Goal: Navigation & Orientation: Find specific page/section

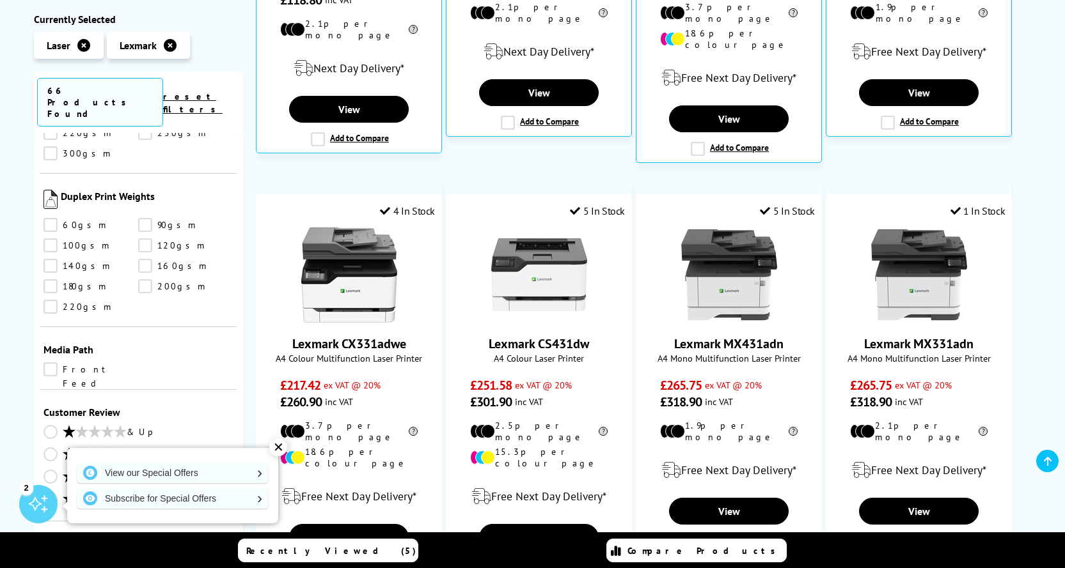
scroll to position [1705, 0]
click at [285, 451] on div "✕" at bounding box center [278, 448] width 18 height 18
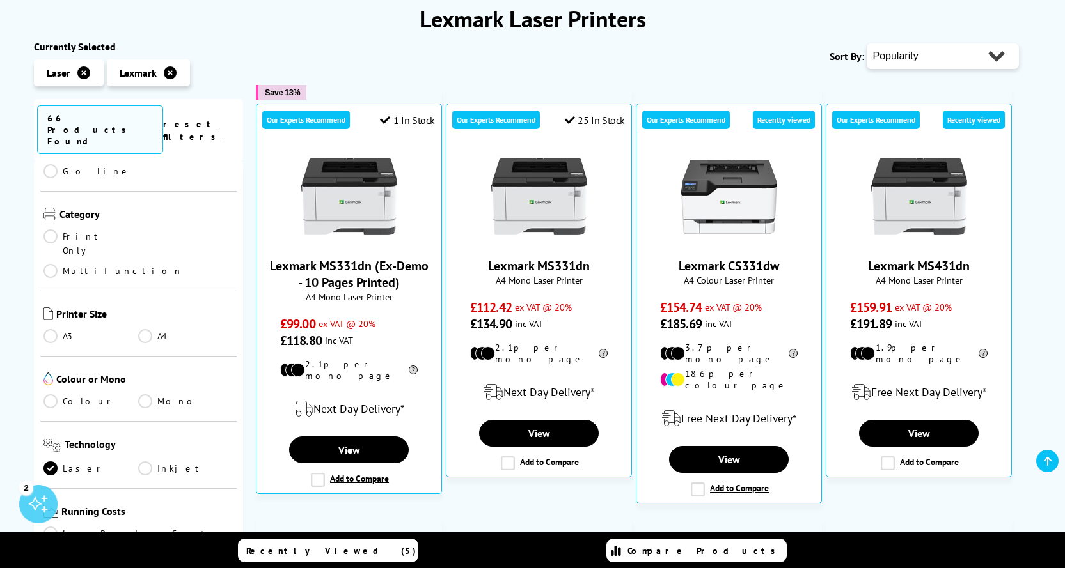
scroll to position [171, 0]
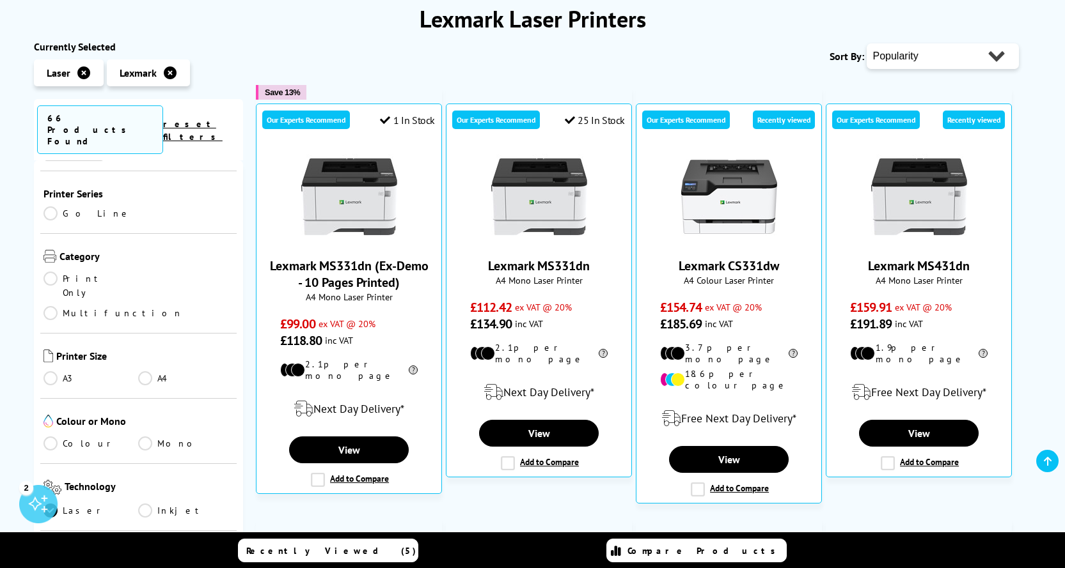
click at [72, 437] on link "Colour" at bounding box center [90, 444] width 95 height 14
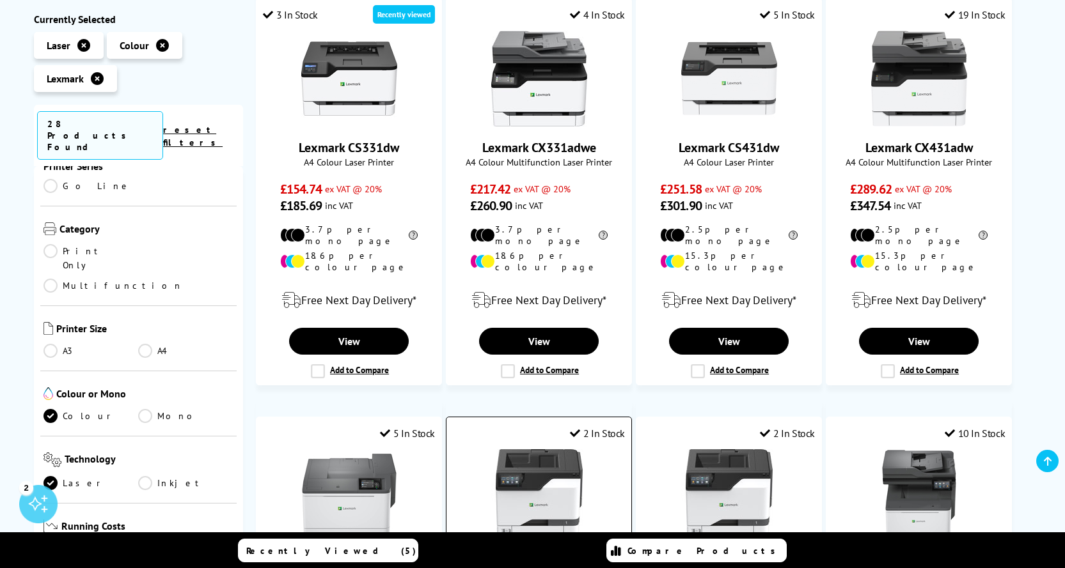
scroll to position [171, 0]
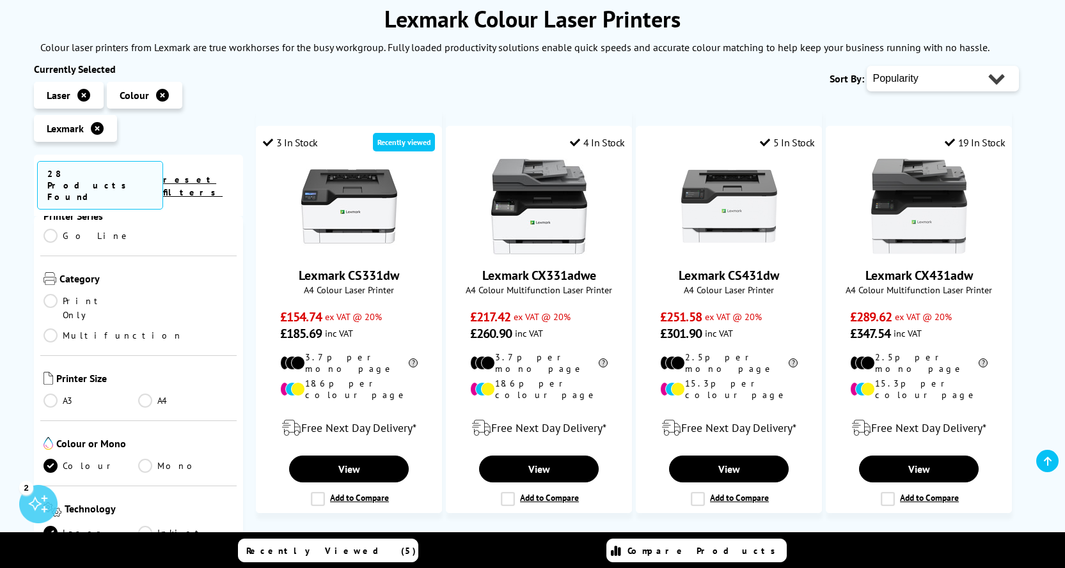
click at [83, 96] on icon at bounding box center [83, 95] width 13 height 13
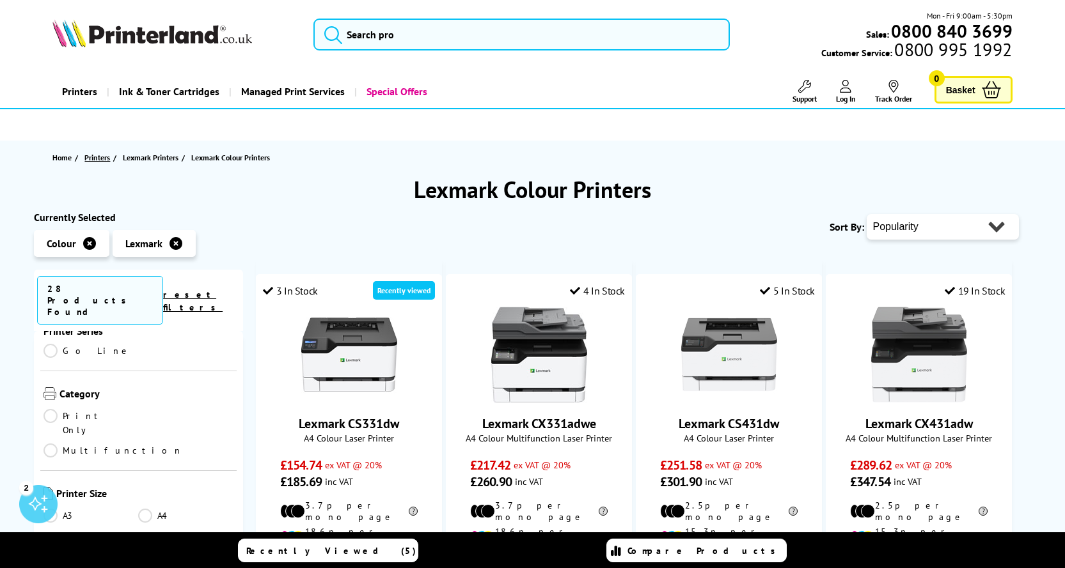
click at [102, 160] on span "Printers" at bounding box center [97, 157] width 26 height 13
